Goal: Entertainment & Leisure: Consume media (video, audio)

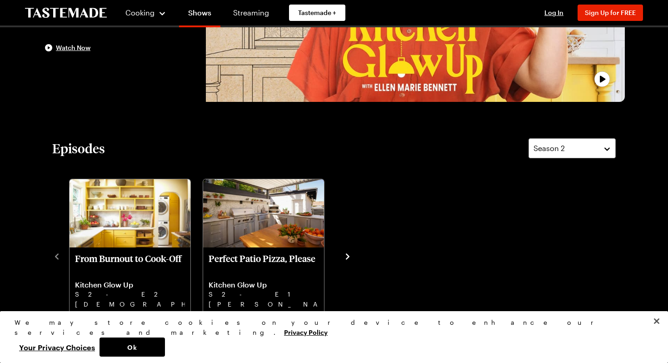
scroll to position [189, 0]
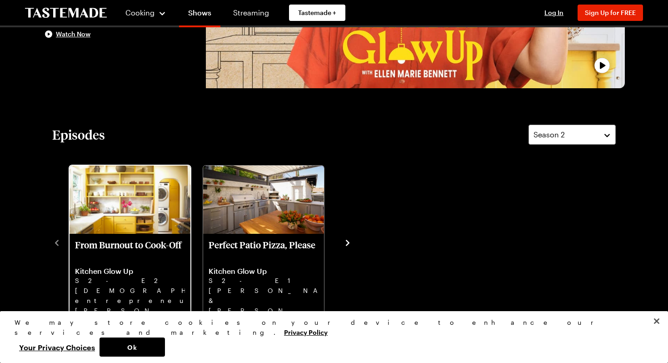
click at [138, 212] on img "From Burnout to Cook-Off" at bounding box center [130, 199] width 121 height 68
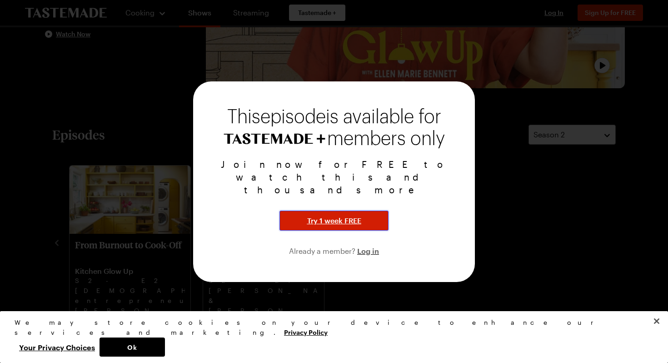
click at [345, 215] on span "Try 1 week FREE" at bounding box center [334, 220] width 54 height 11
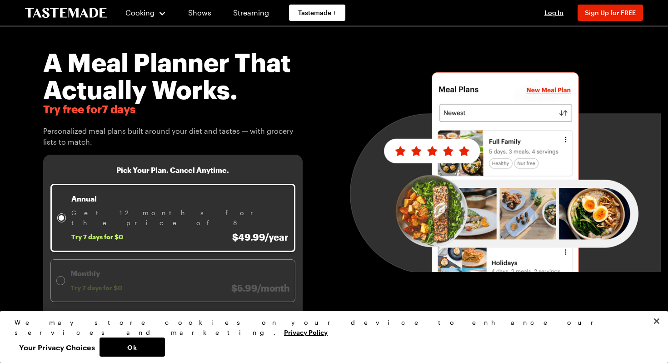
scroll to position [25, 0]
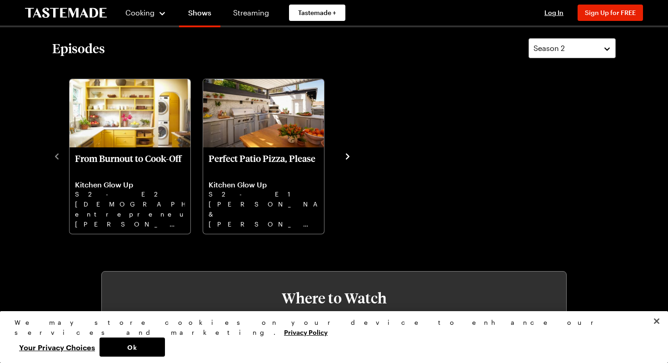
scroll to position [359, 0]
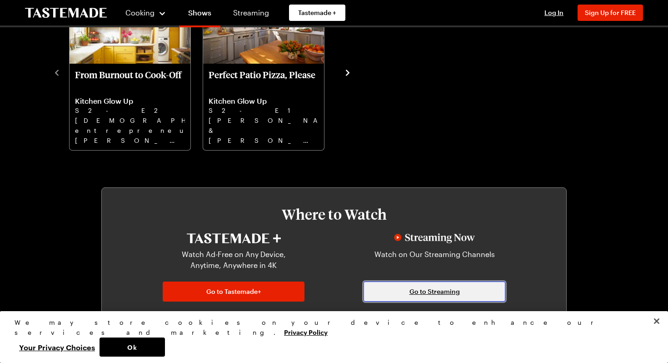
click at [413, 292] on span "Go to Streaming" at bounding box center [435, 291] width 50 height 9
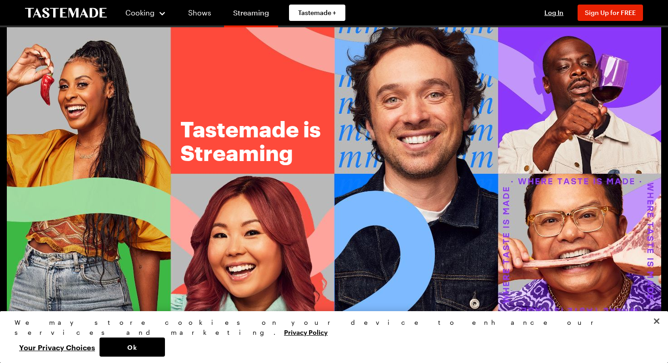
click at [252, 10] on link "Streaming" at bounding box center [251, 14] width 54 height 25
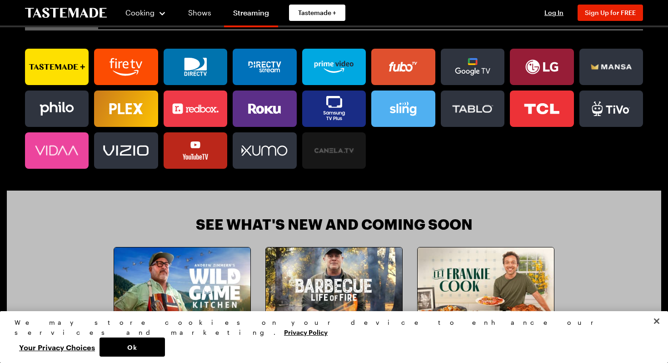
scroll to position [651, 0]
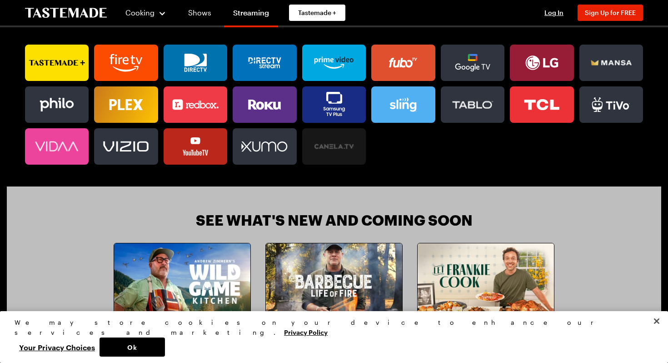
click at [337, 59] on rect at bounding box center [334, 63] width 56 height 36
click at [209, 154] on icon at bounding box center [196, 146] width 64 height 18
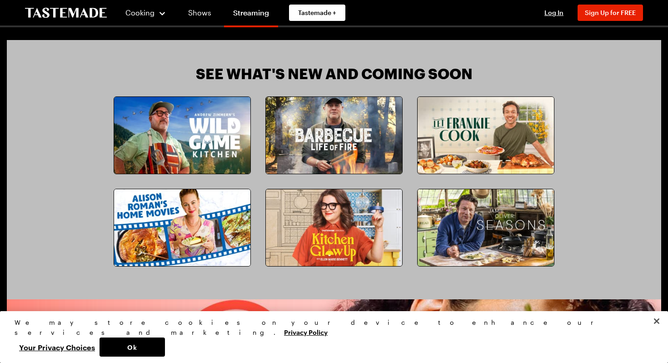
scroll to position [854, 0]
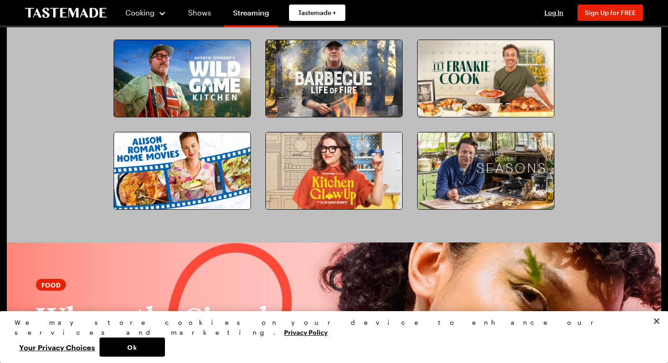
click at [341, 154] on img at bounding box center [334, 170] width 136 height 77
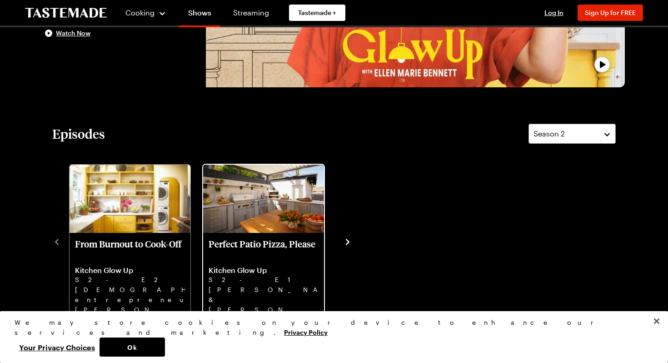
scroll to position [193, 0]
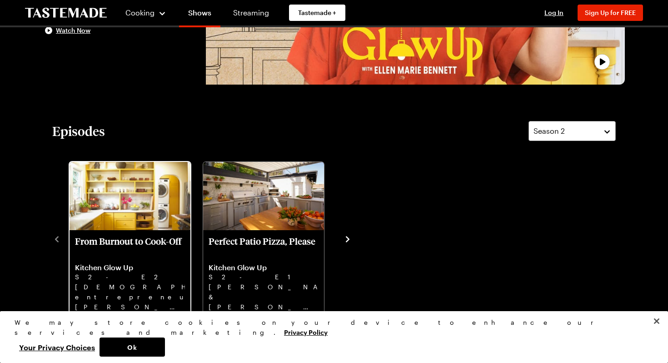
click at [105, 200] on img "From Burnout to Cook-Off" at bounding box center [130, 196] width 121 height 68
